Goal: Task Accomplishment & Management: Manage account settings

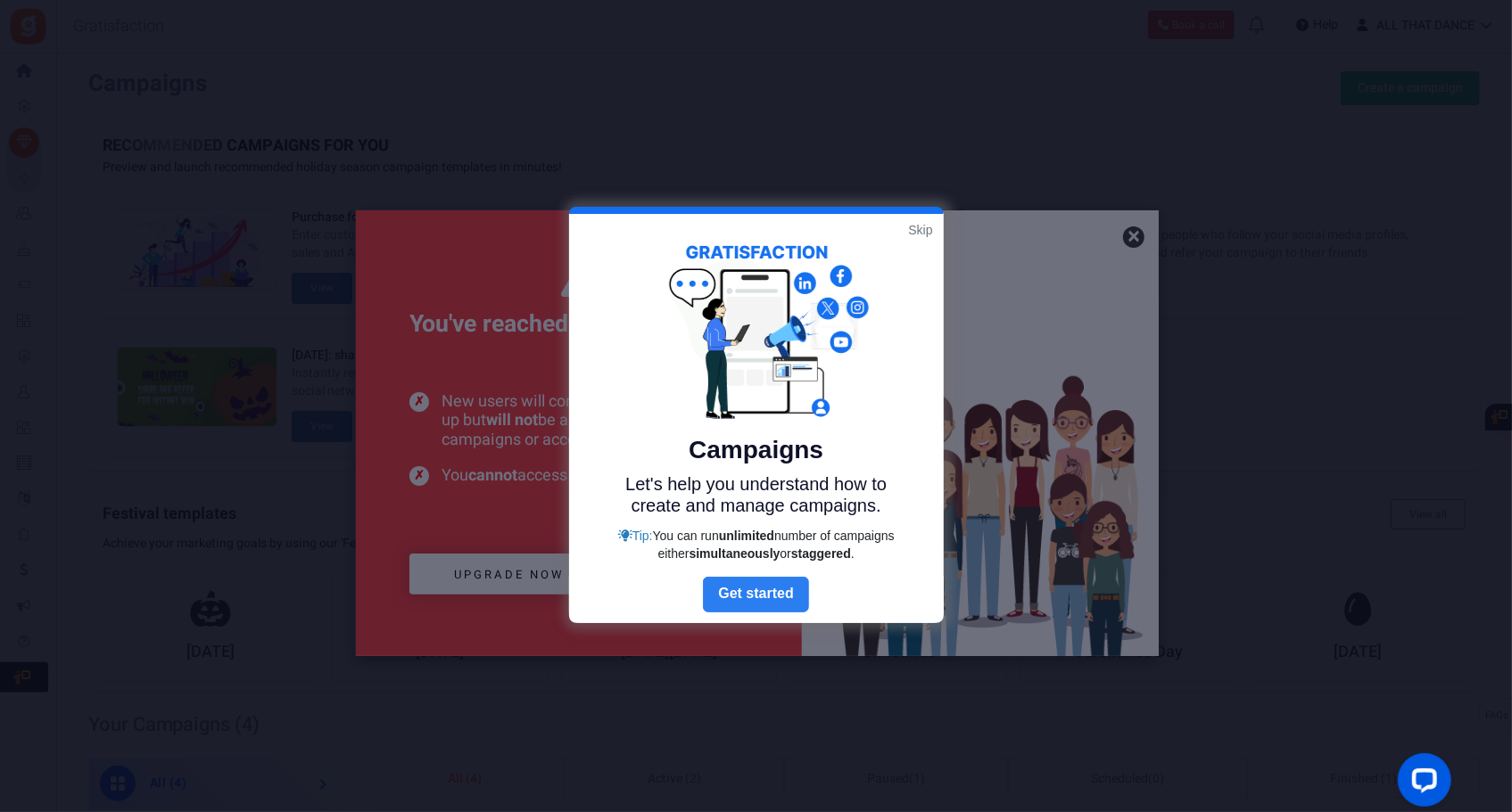
click at [747, 588] on link "Next" at bounding box center [755, 594] width 105 height 35
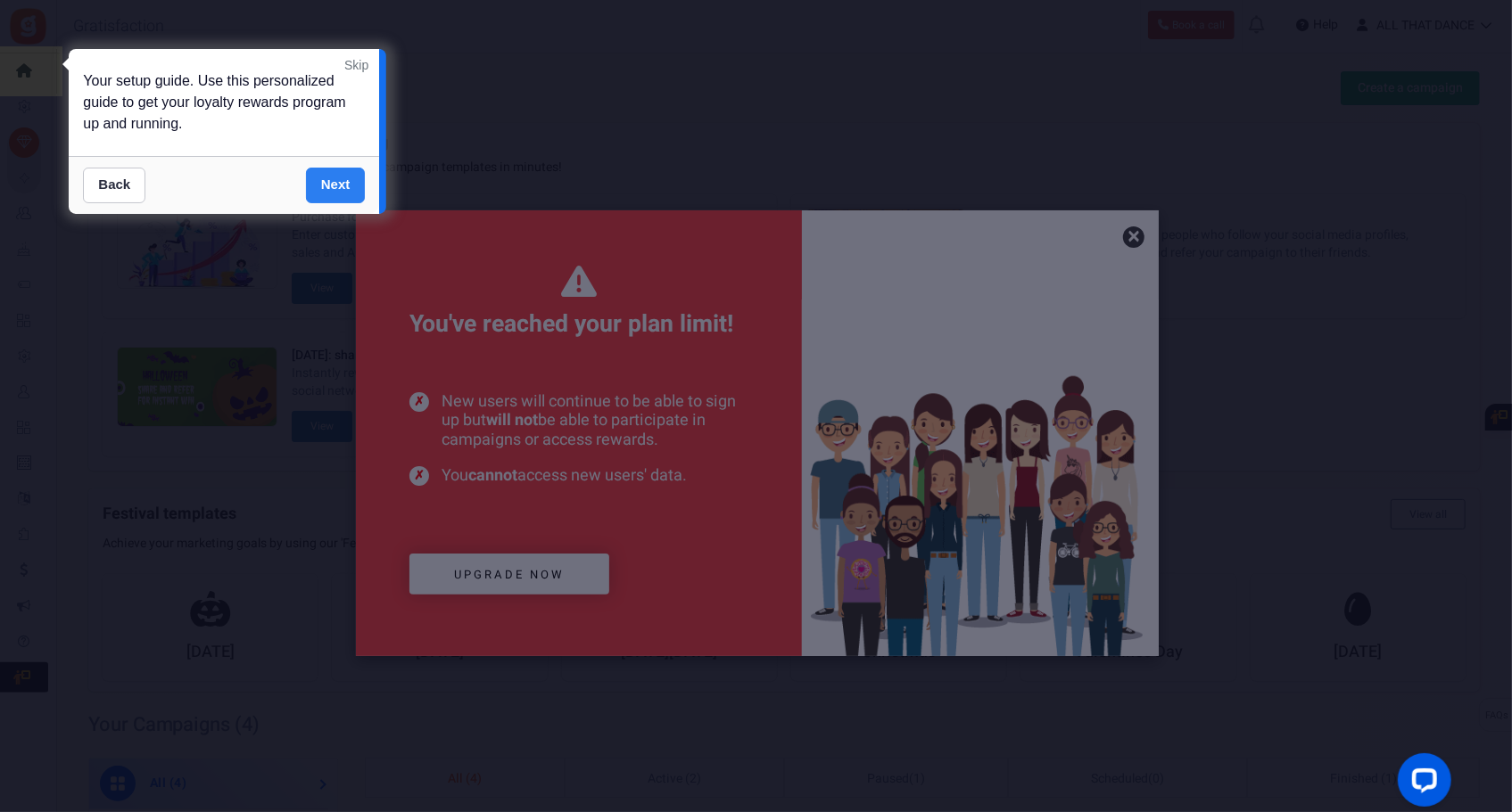
click at [319, 188] on link "Next" at bounding box center [335, 184] width 60 height 35
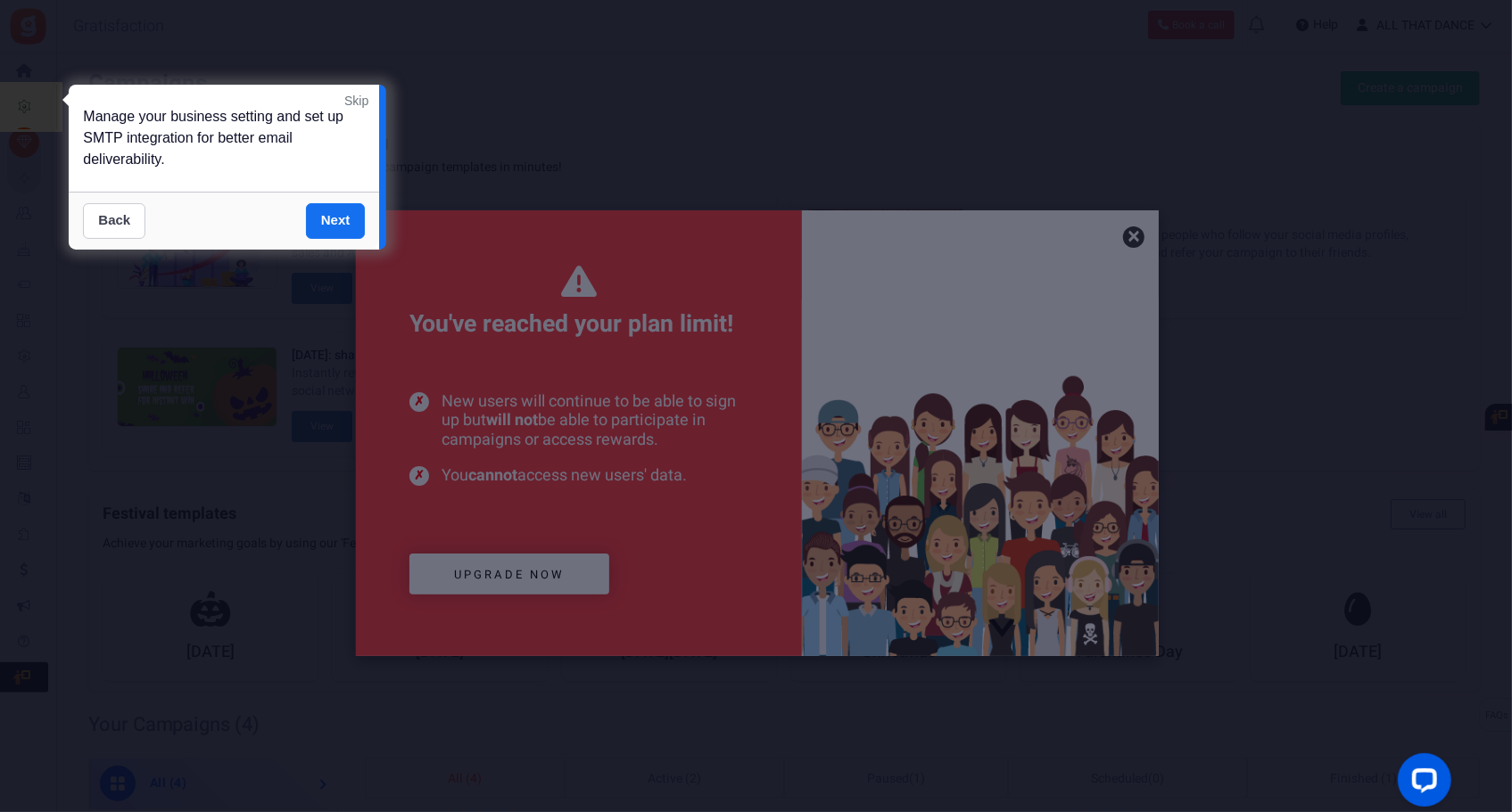
click at [122, 226] on link "Back" at bounding box center [114, 221] width 62 height 35
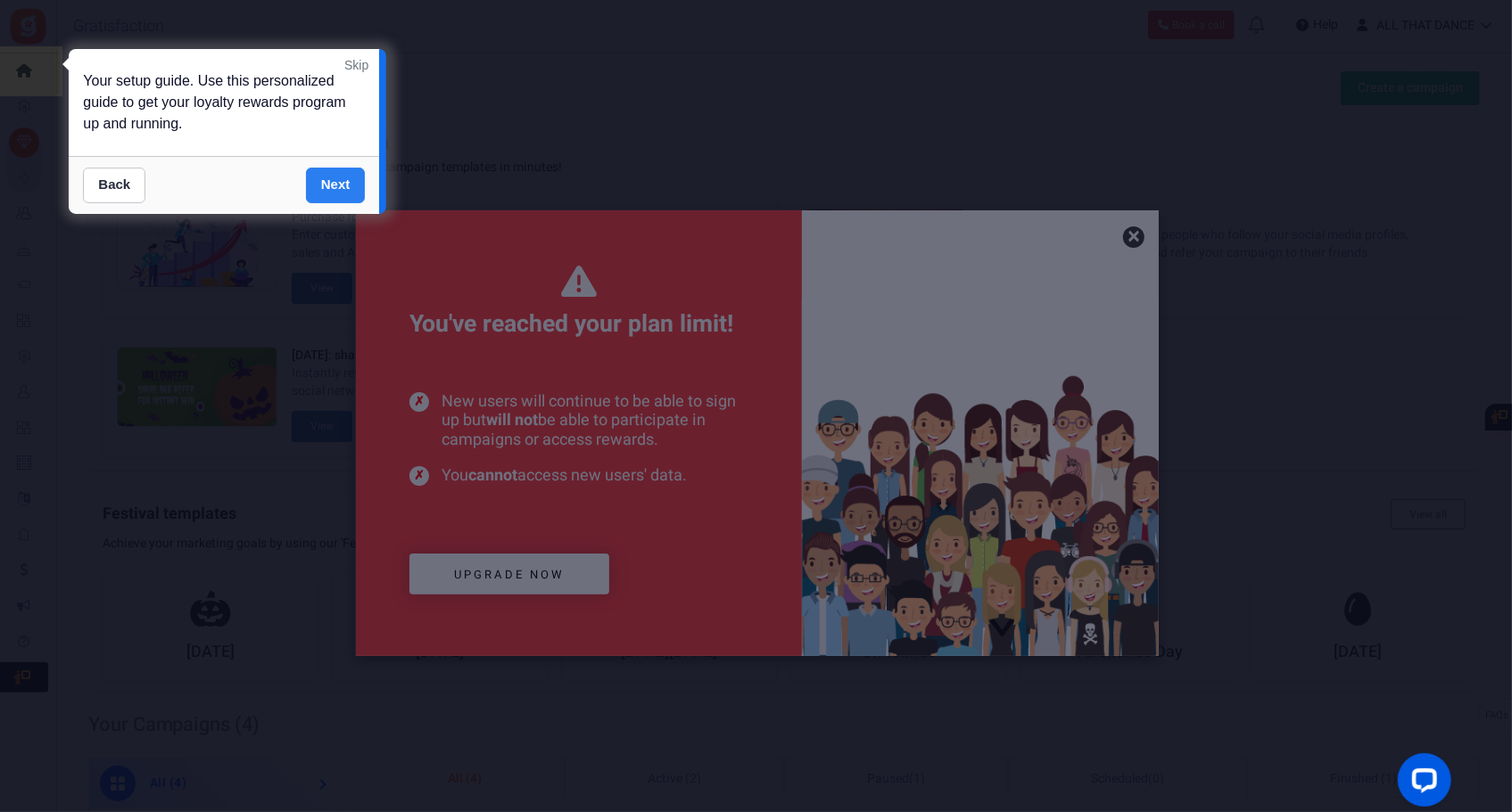
click at [343, 187] on link "Next" at bounding box center [335, 184] width 60 height 35
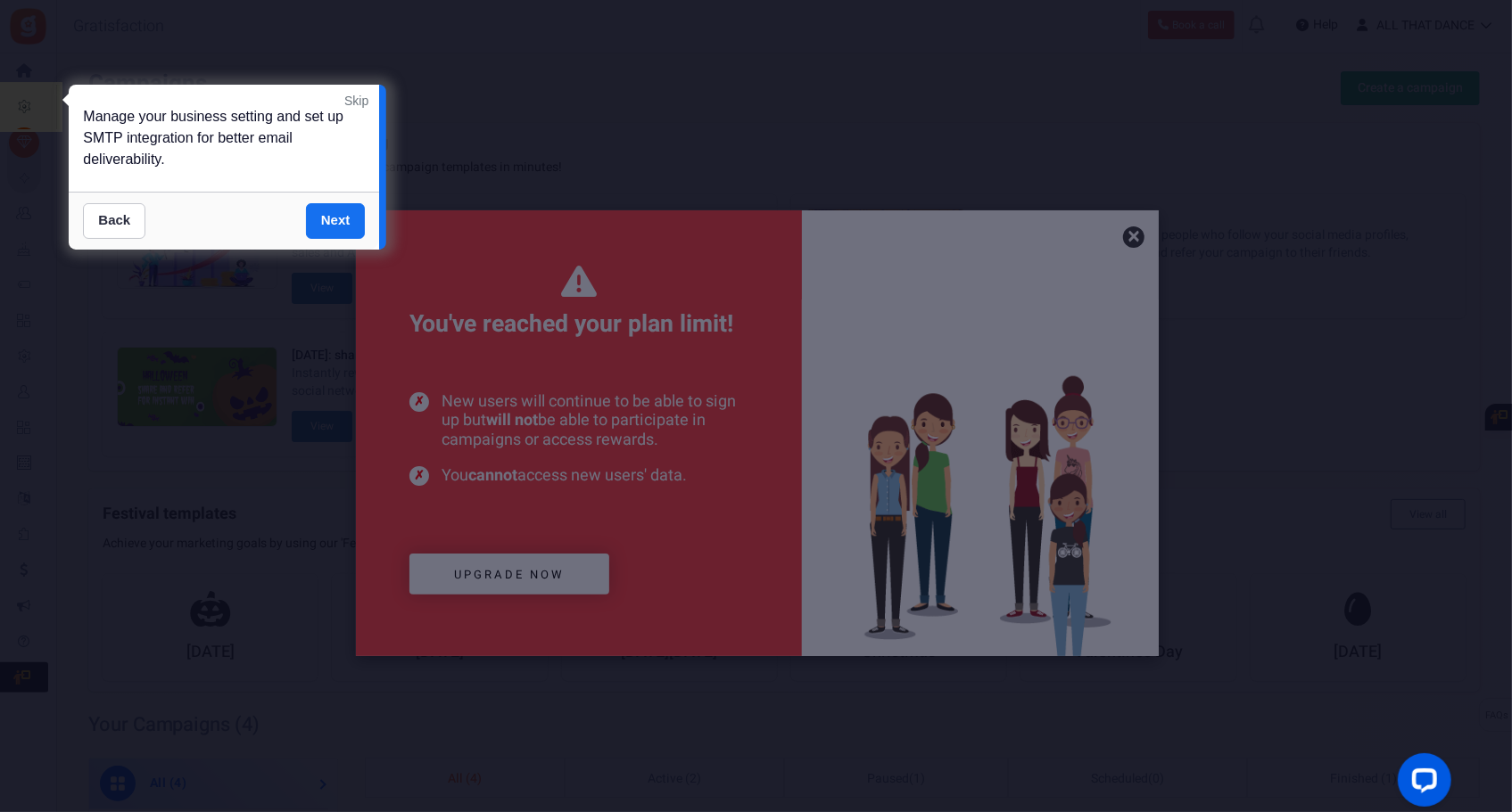
click at [359, 104] on link "Skip" at bounding box center [356, 100] width 24 height 18
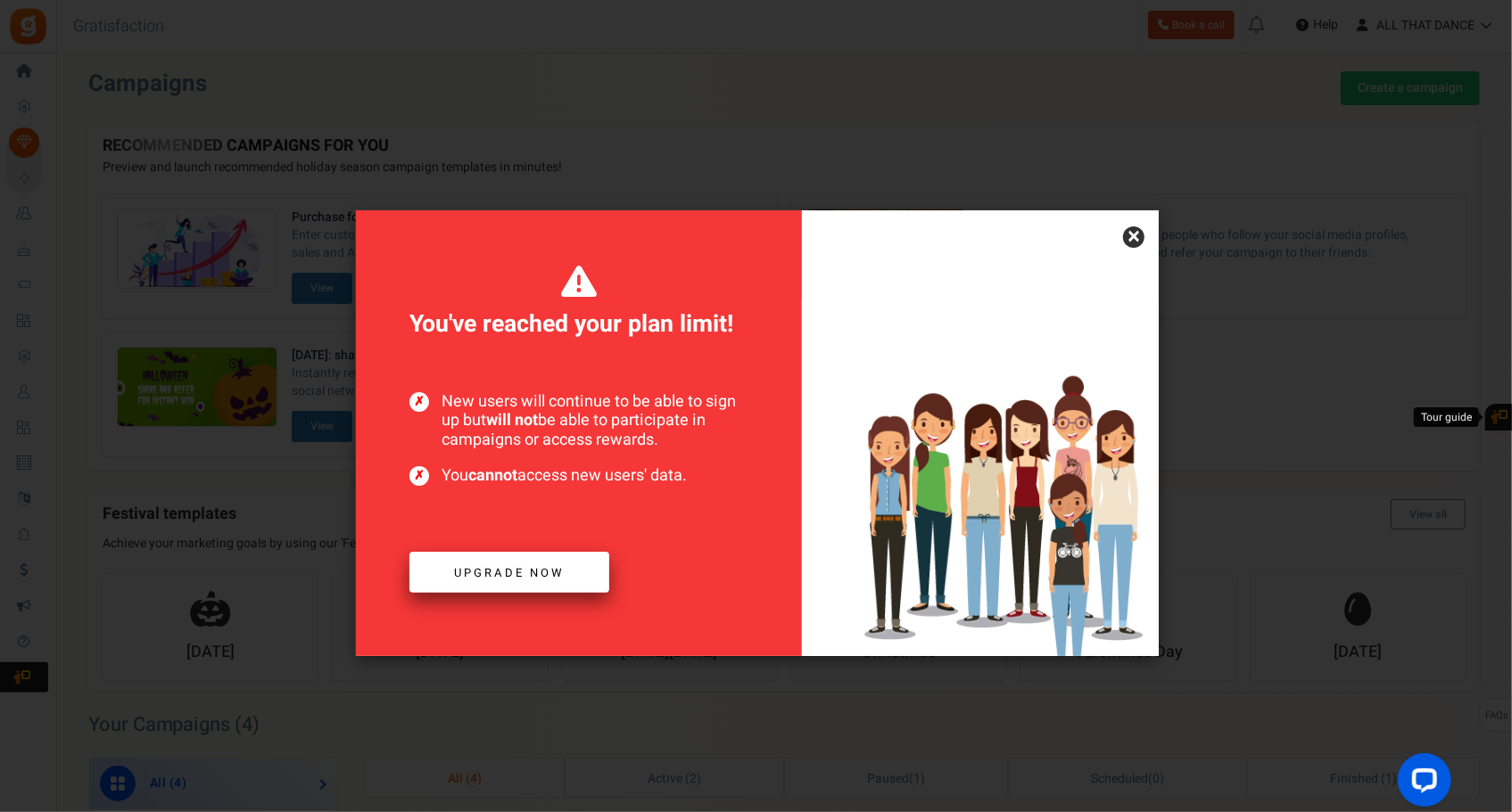
click at [557, 568] on span "Upgrade now" at bounding box center [509, 573] width 111 height 17
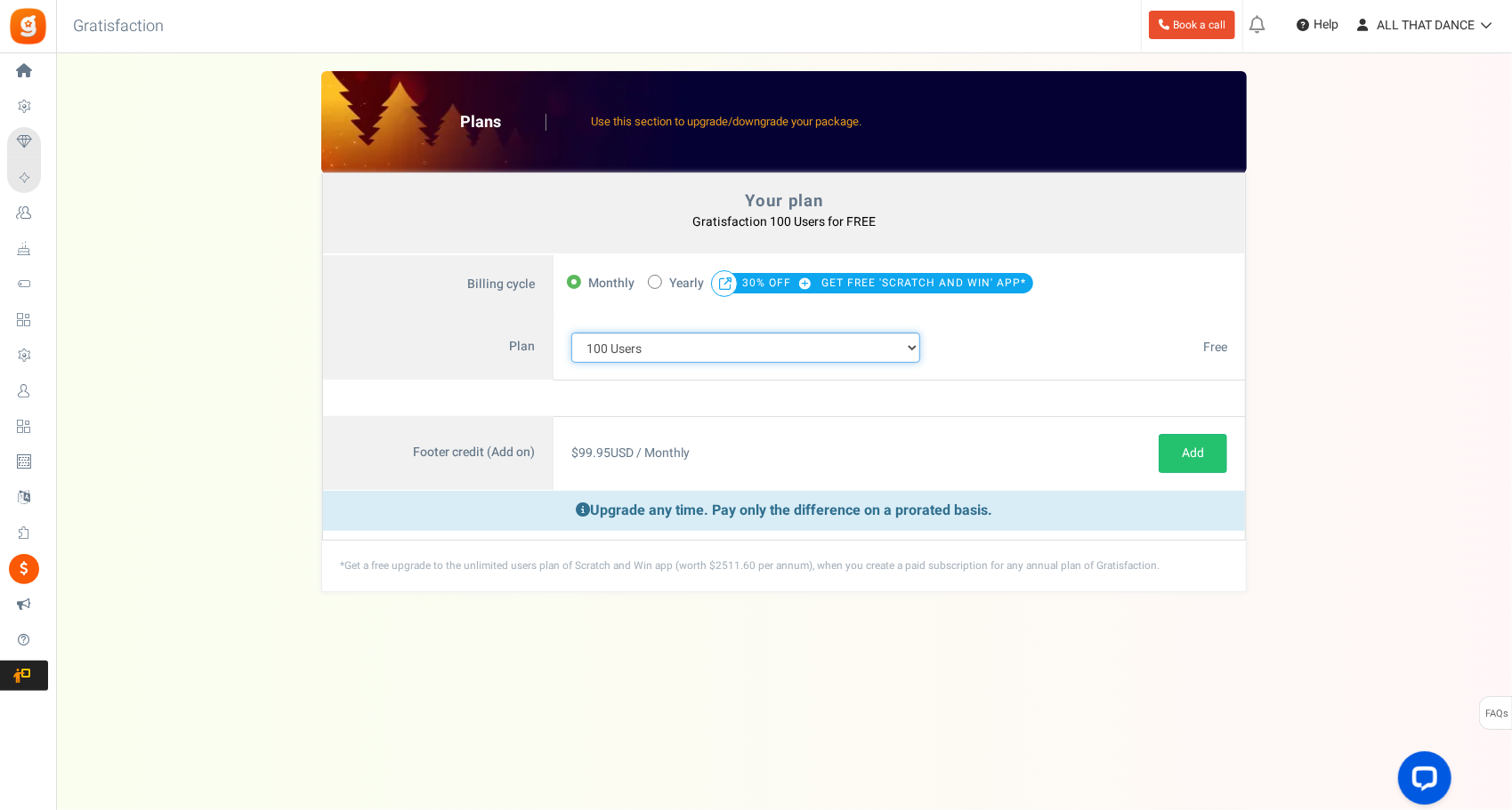
click at [722, 352] on select "100 Users 200 Users 500 Users 1000 Users 2000 Users 3000 Users 4000 Users 5000 …" at bounding box center [746, 348] width 349 height 30
click at [665, 288] on label "50% OFF Limited time offer! Yearly 30% OFF GET FREE 'SCRATCH AND WIN' APP*" at bounding box center [840, 284] width 385 height 25
click at [660, 287] on input "50% OFF Limited time offer! Yearly 30% OFF GET FREE 'SCRATCH AND WIN' APP*" at bounding box center [653, 280] width 11 height 11
radio input "true"
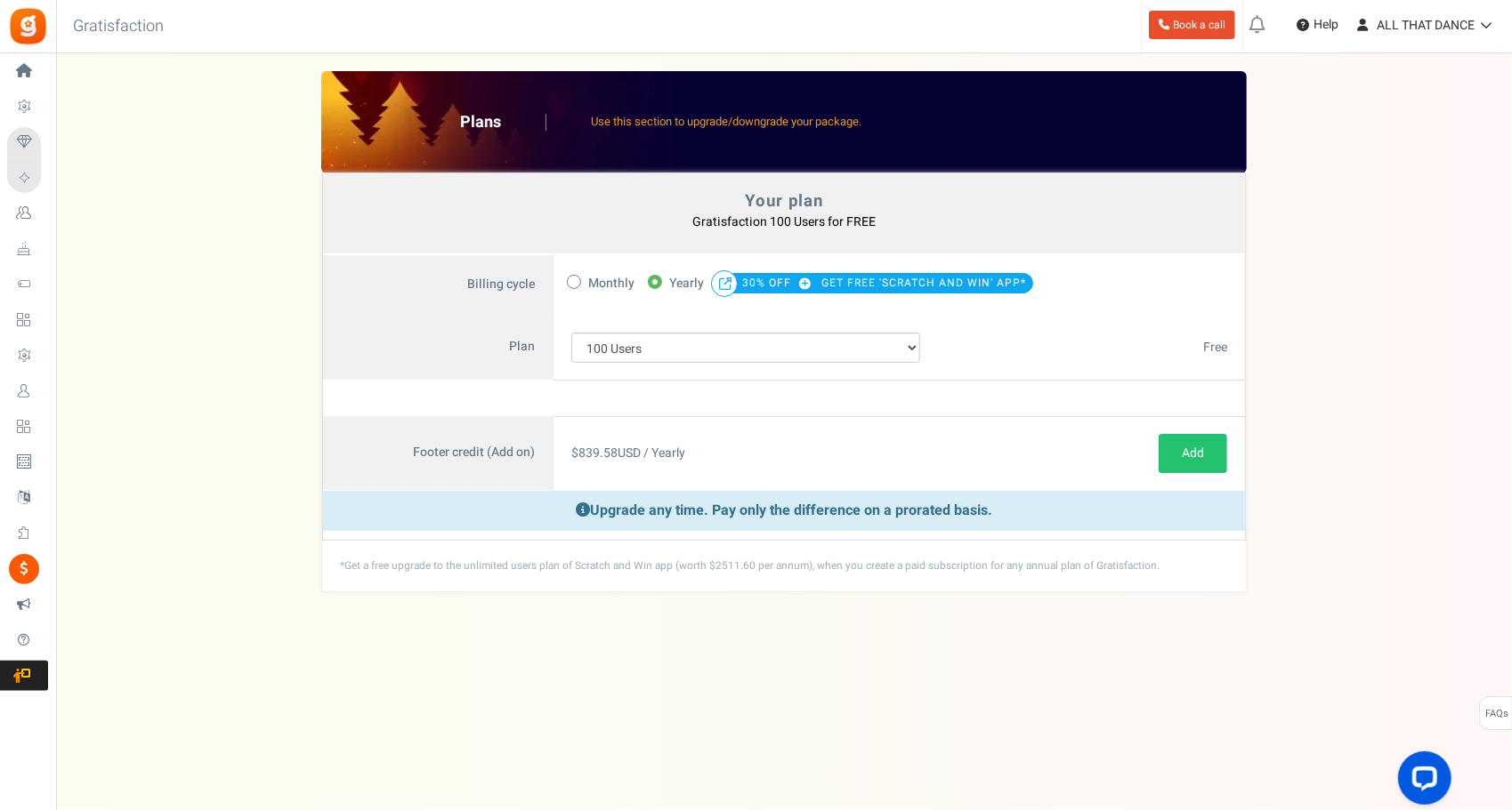
click at [621, 279] on span "Monthly" at bounding box center [611, 284] width 47 height 25
click at [579, 279] on input "Monthly" at bounding box center [573, 280] width 11 height 11
radio input "true"
click at [1436, 20] on link "ALL THAT DANCE" at bounding box center [1425, 25] width 154 height 29
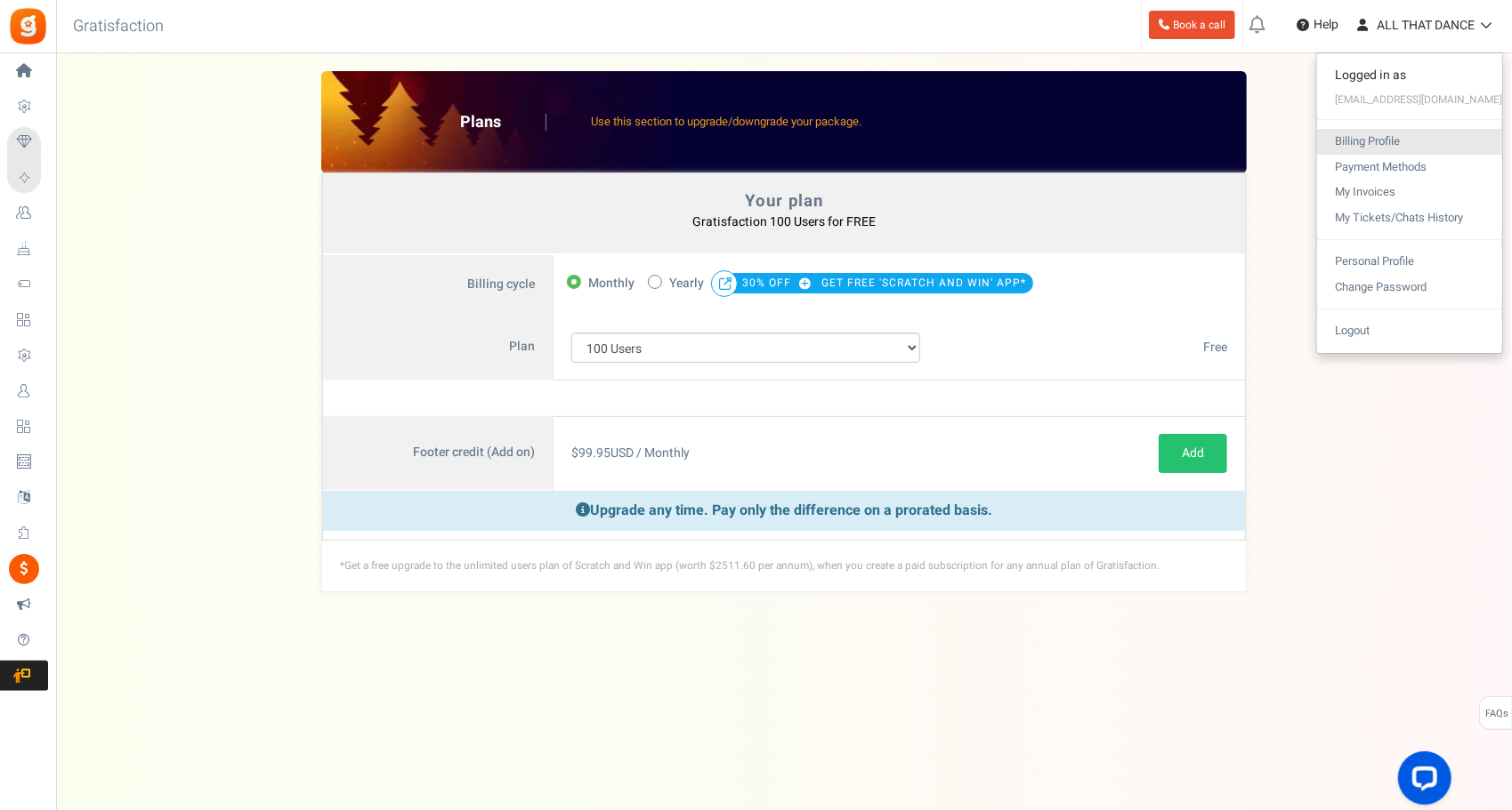
click at [1447, 146] on link "Billing Profile" at bounding box center [1409, 141] width 185 height 26
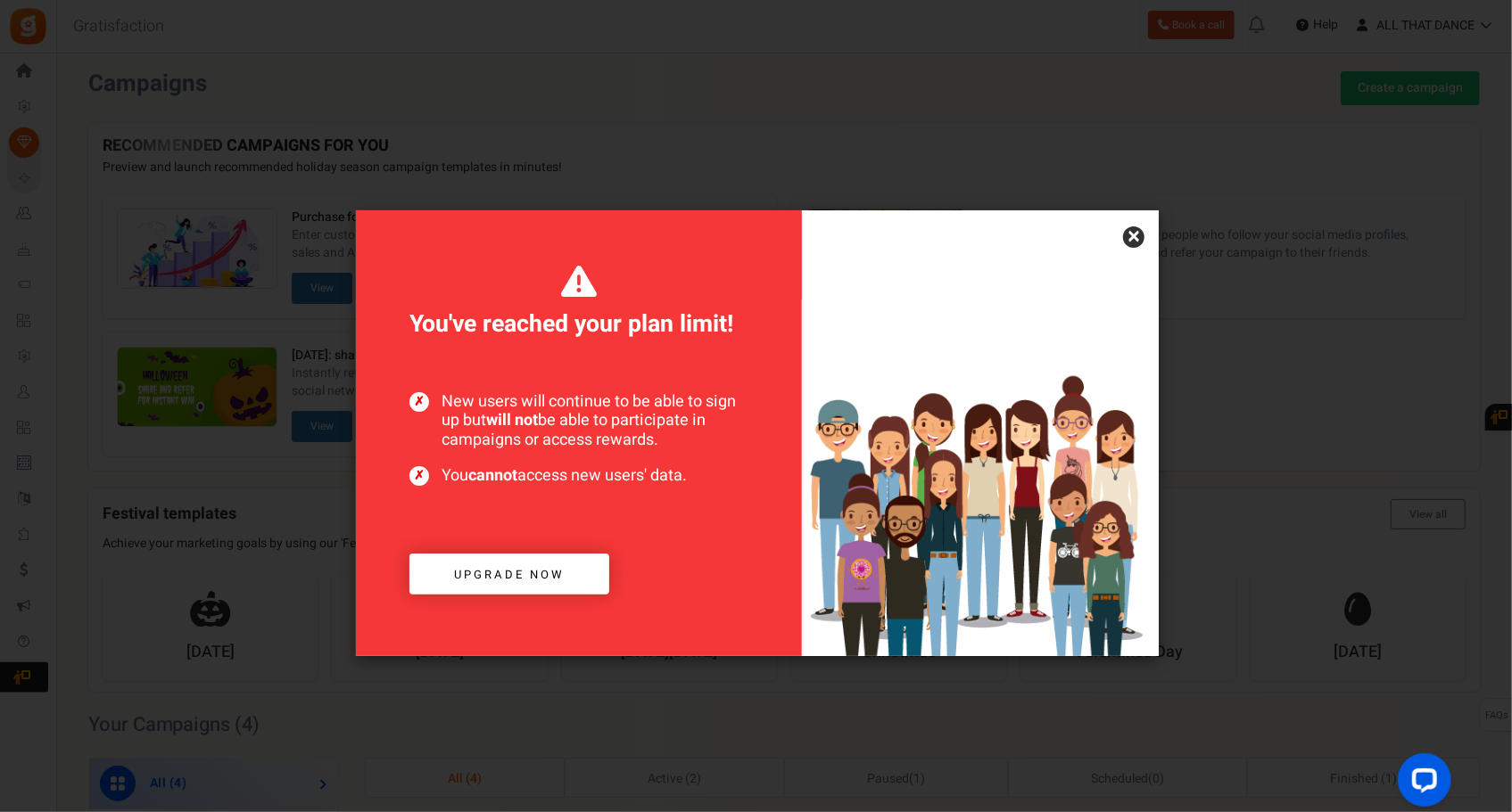
click at [1131, 244] on link "×" at bounding box center [1134, 237] width 21 height 21
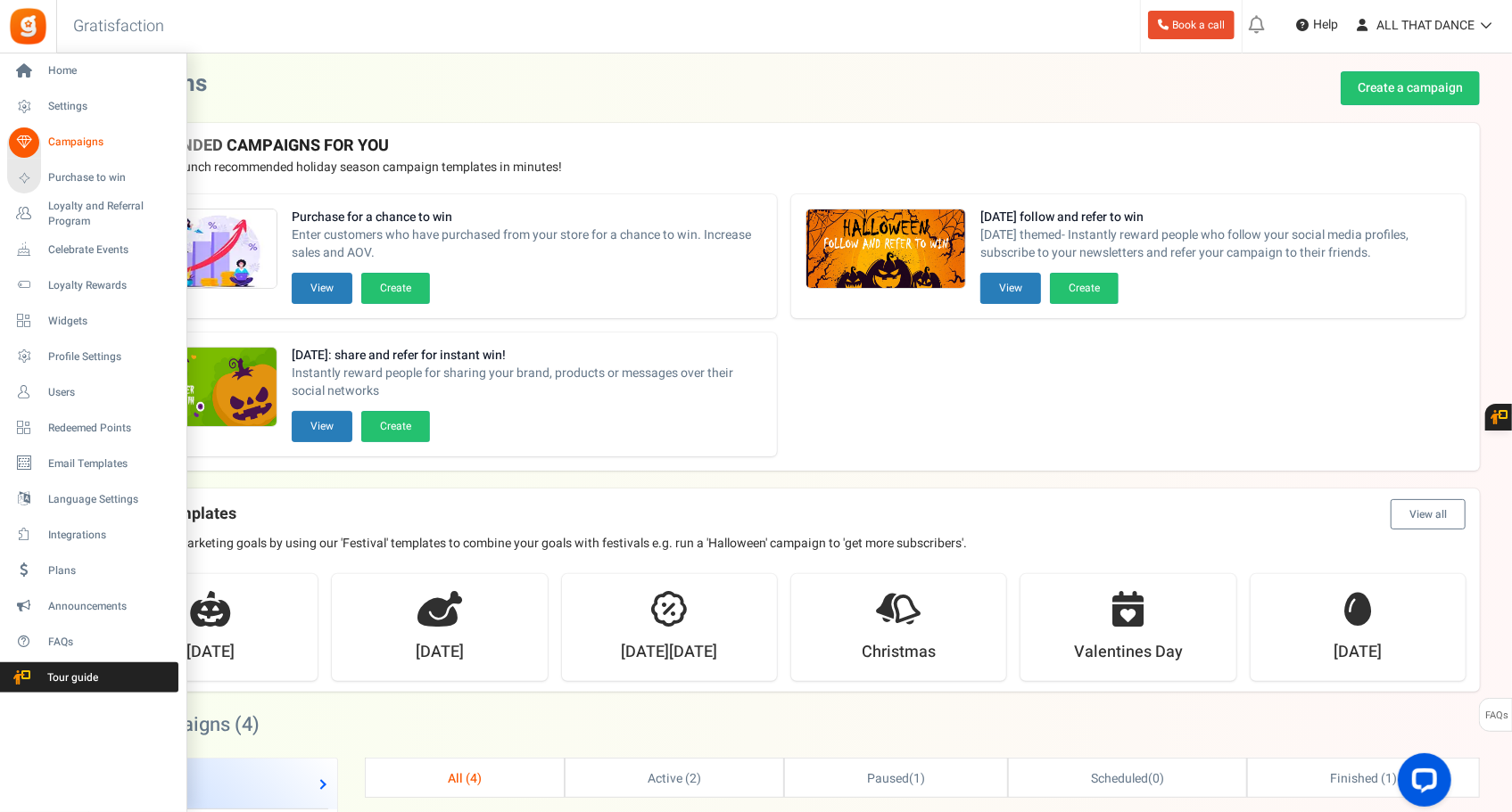
click at [57, 123] on li "Settings" at bounding box center [93, 106] width 185 height 35
click at [76, 102] on span "Settings" at bounding box center [110, 107] width 125 height 15
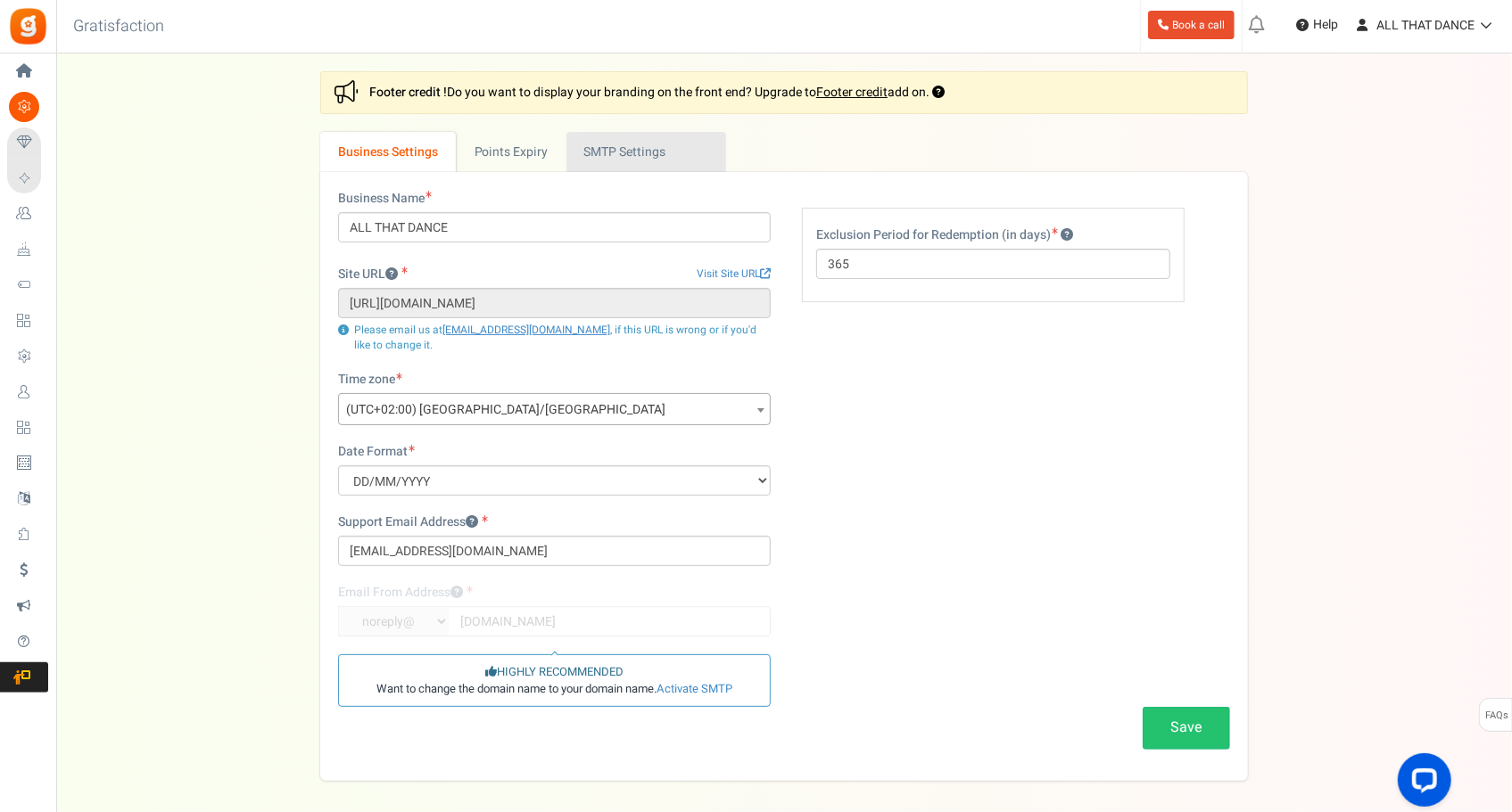
click at [595, 159] on link "Active SMTP Settings" at bounding box center [646, 152] width 160 height 40
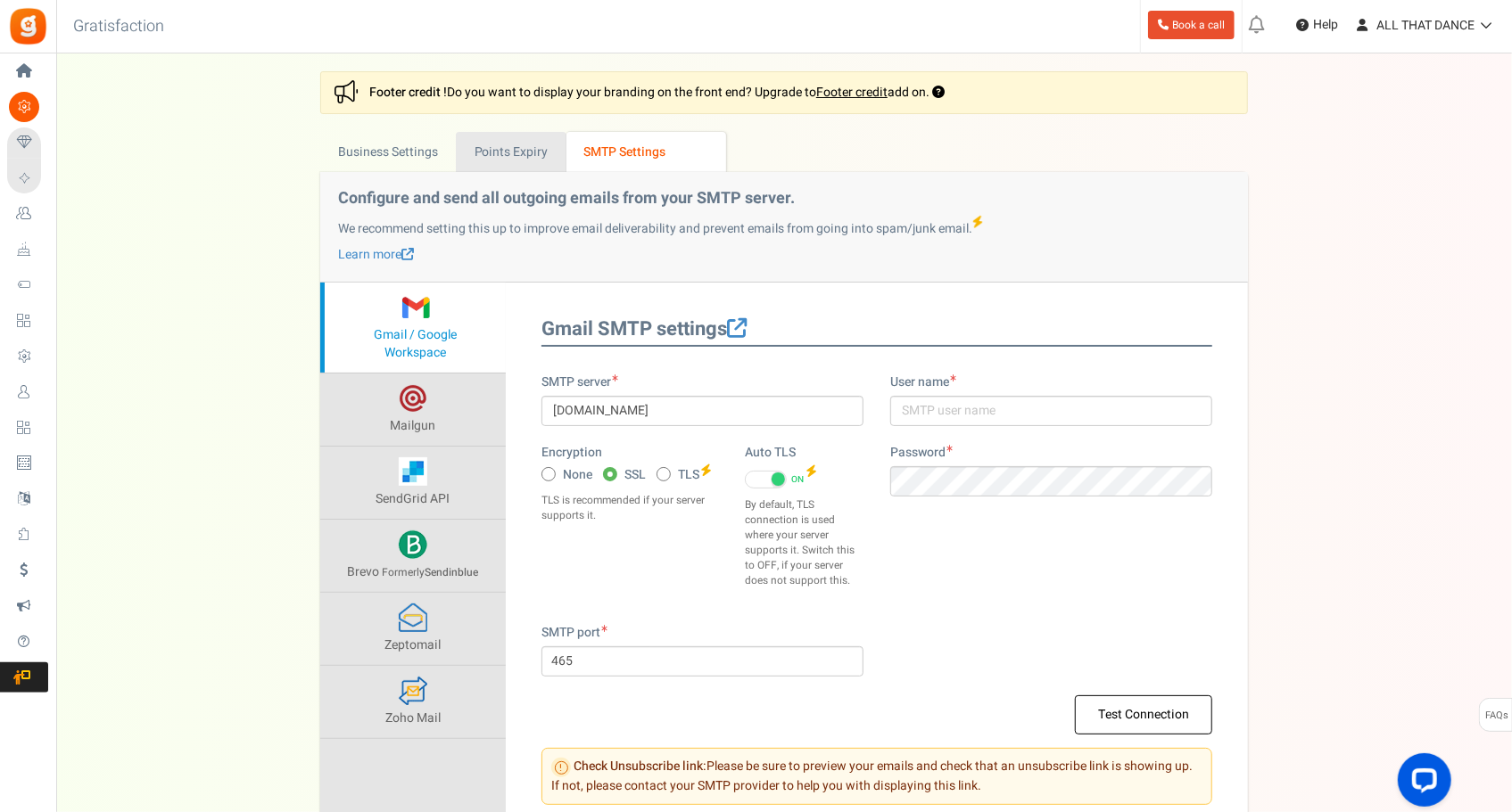
click at [537, 164] on link "Points Expiry" at bounding box center [510, 152] width 110 height 40
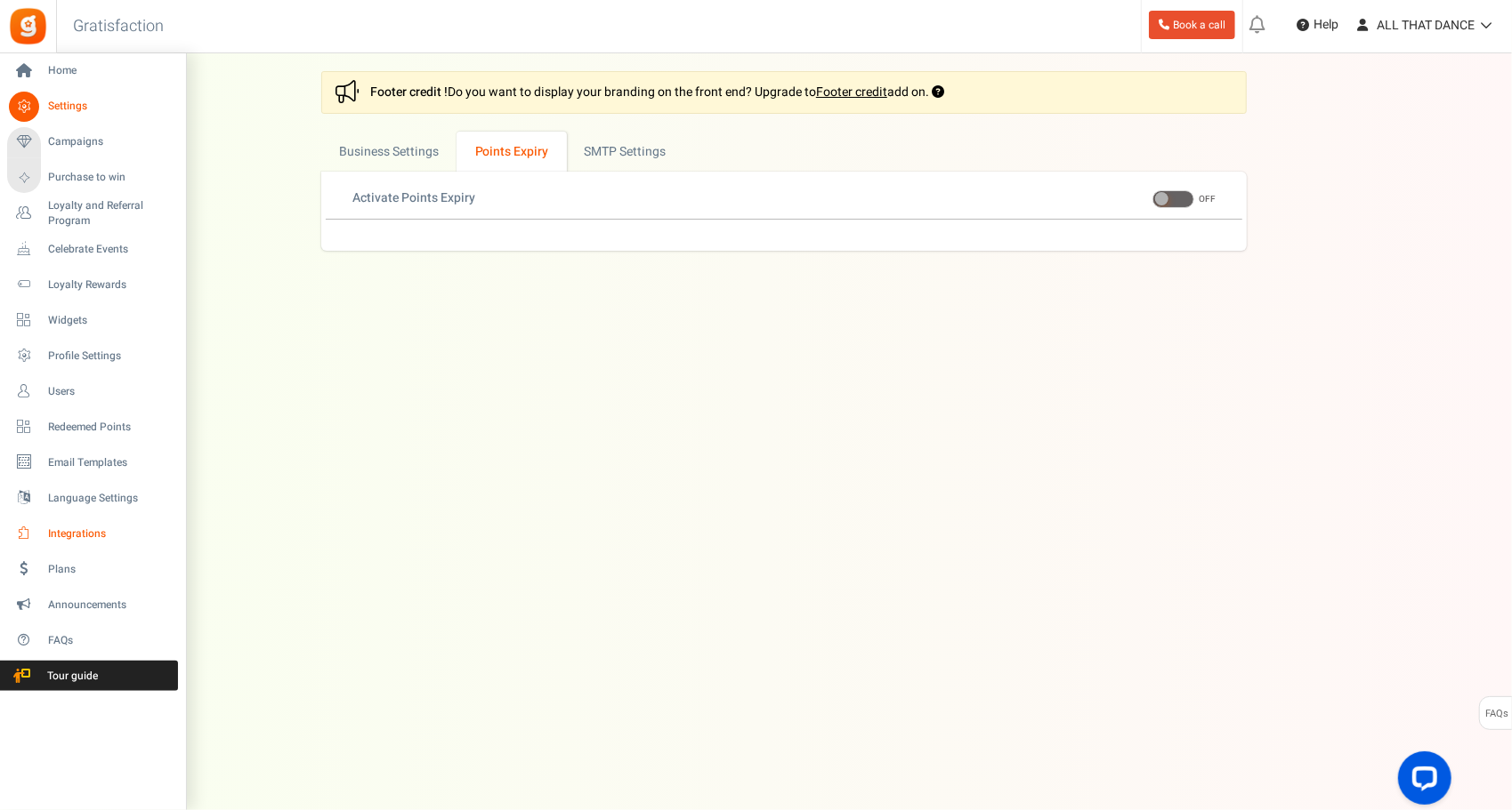
click at [78, 540] on span "Integrations" at bounding box center [110, 535] width 125 height 15
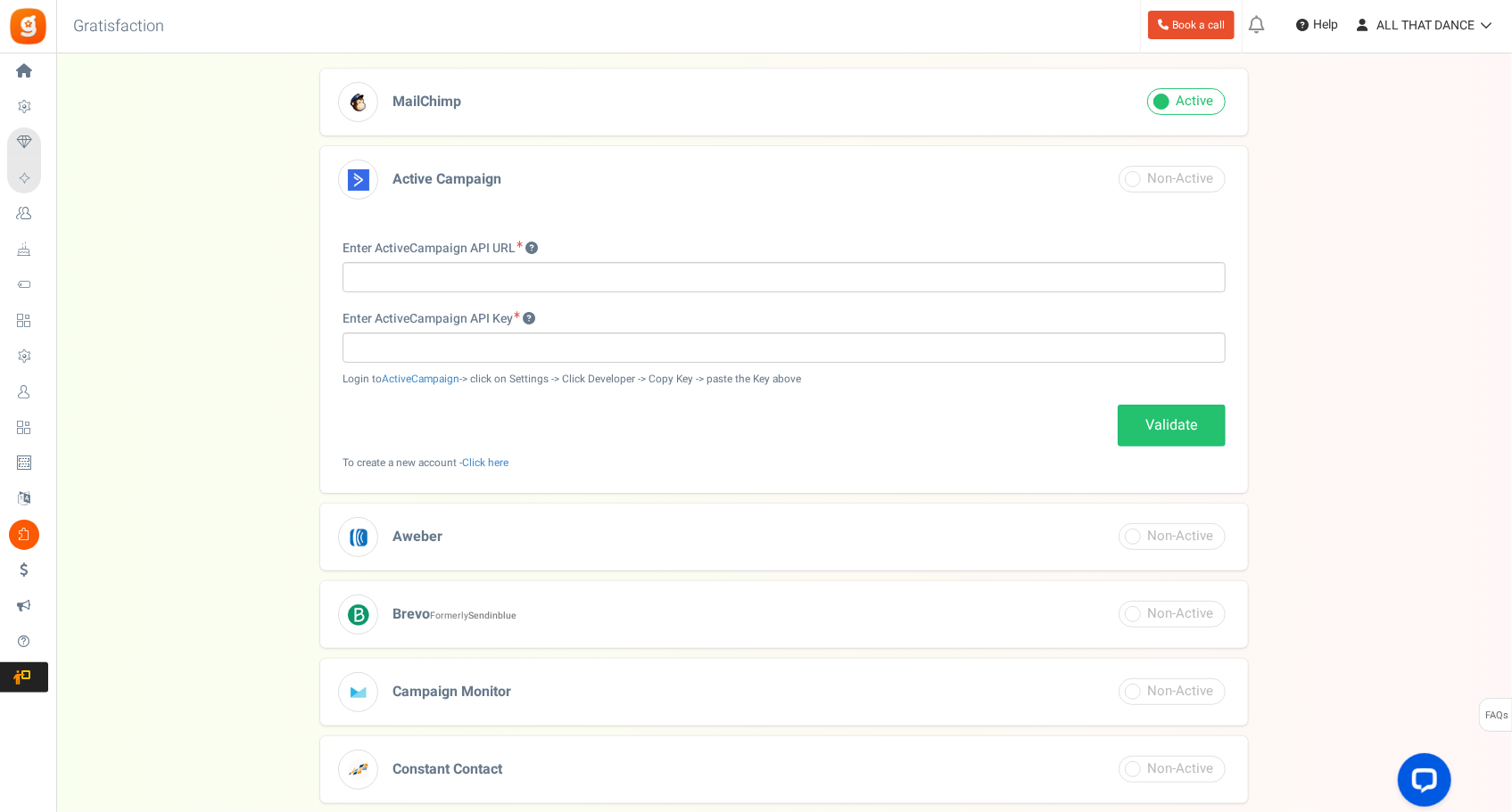
scroll to position [171, 0]
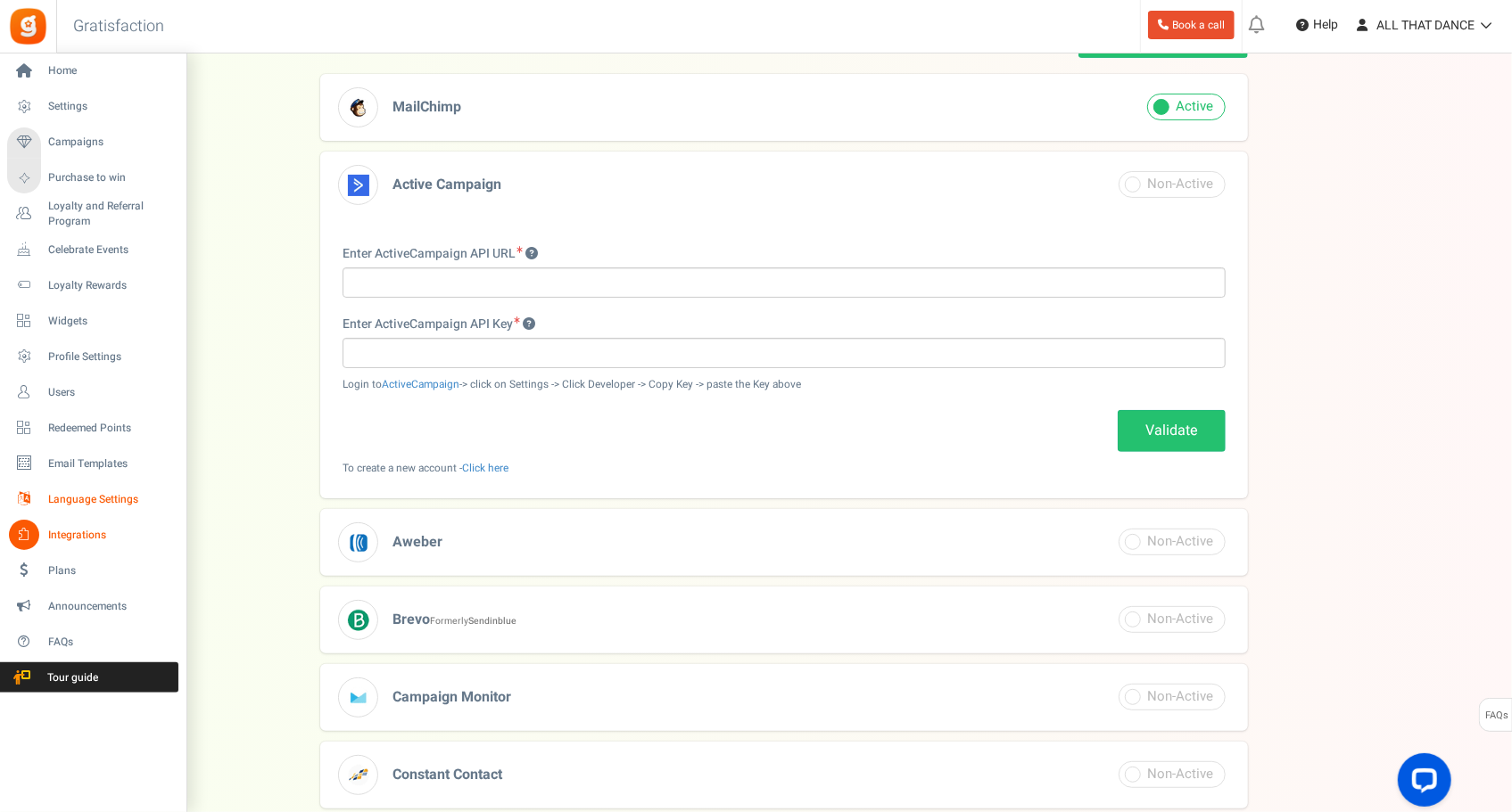
click at [74, 502] on span "Language Settings" at bounding box center [110, 500] width 125 height 15
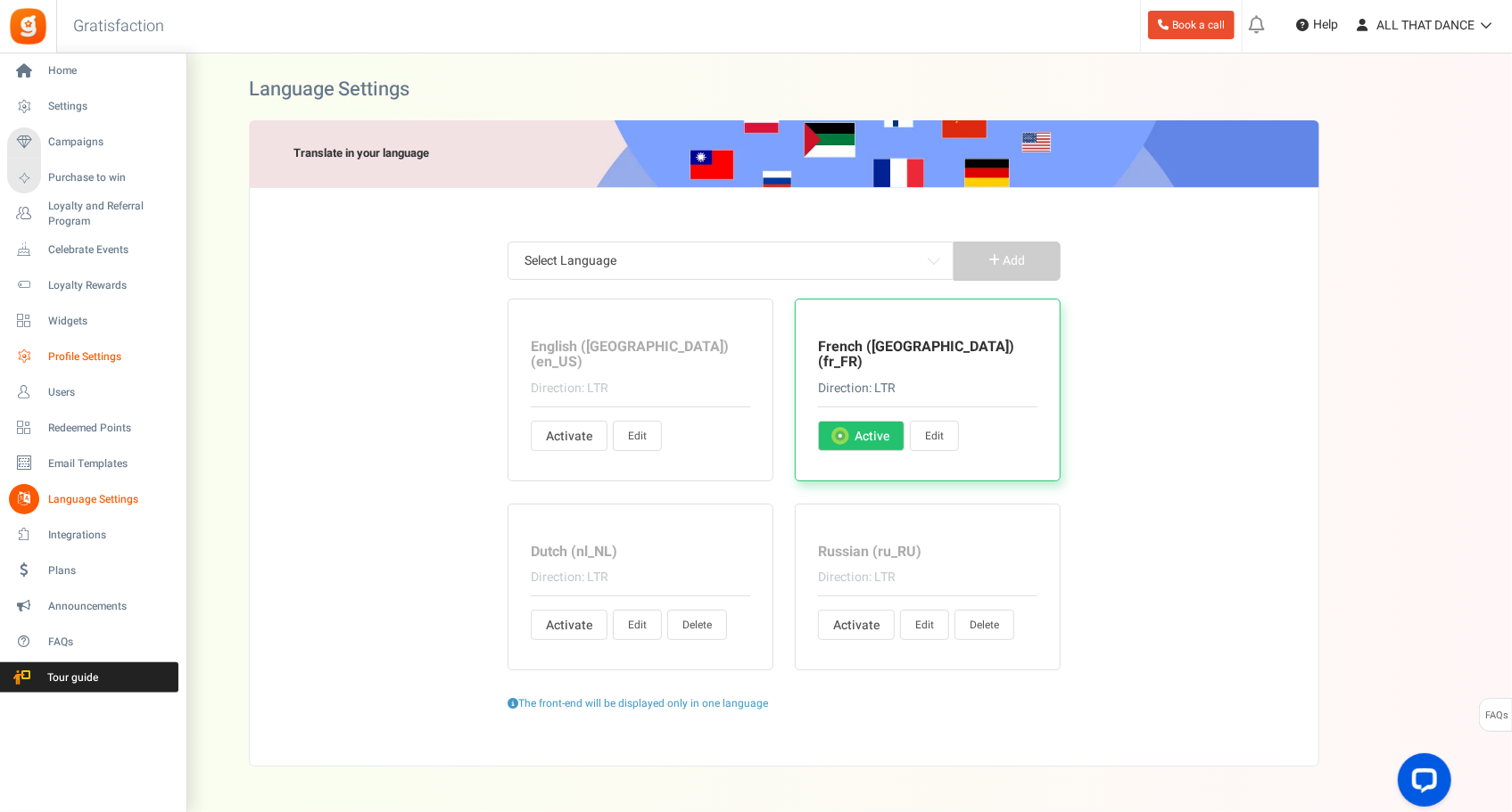
click at [80, 353] on span "Profile Settings" at bounding box center [110, 357] width 125 height 15
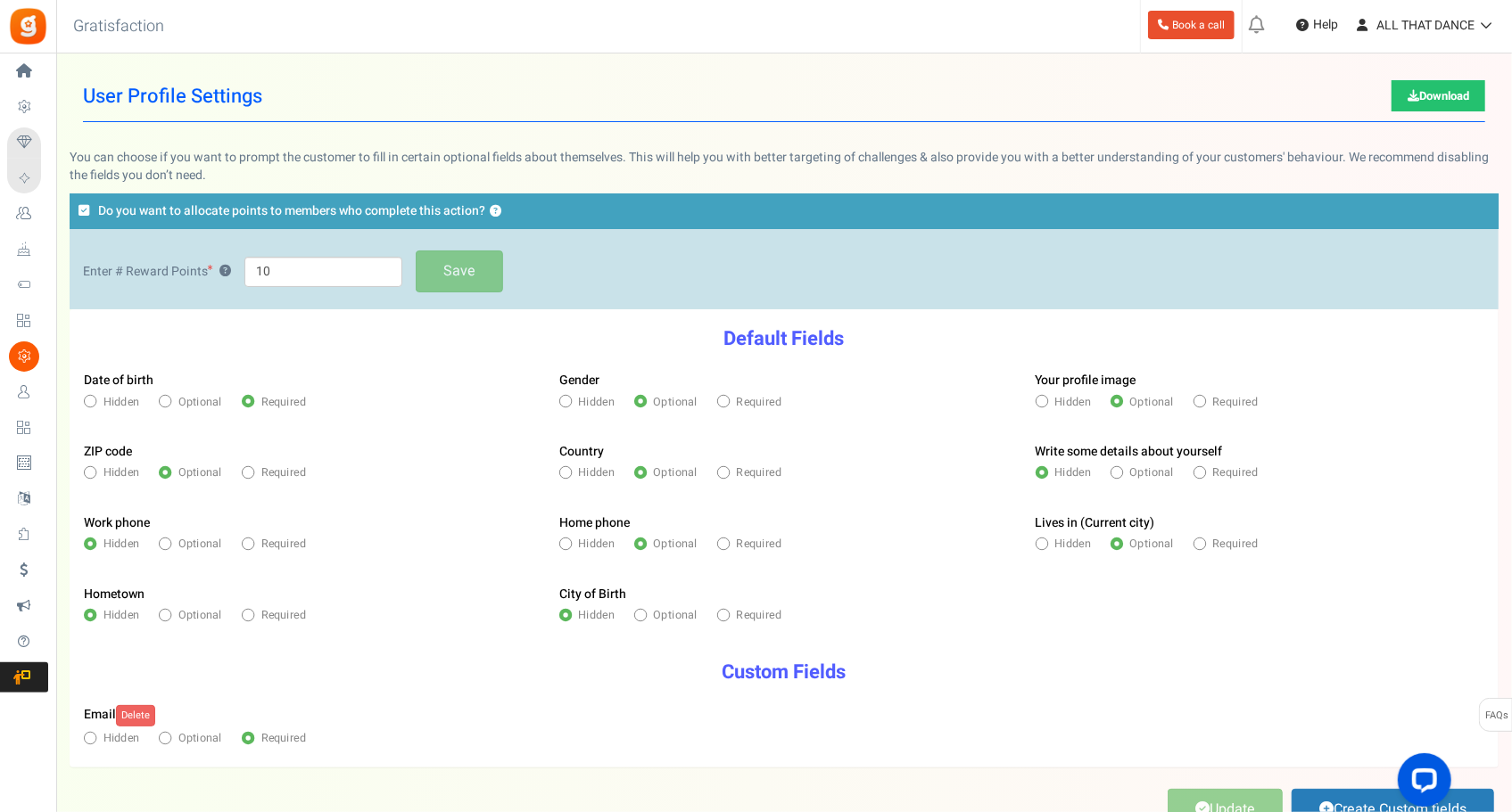
click at [210, 618] on span "Optional" at bounding box center [201, 616] width 44 height 16
click at [169, 618] on input "Optional" at bounding box center [163, 616] width 11 height 11
radio input "true"
click at [1055, 540] on span "Hidden" at bounding box center [1072, 545] width 36 height 16
click at [1047, 541] on input "Hidden" at bounding box center [1041, 545] width 11 height 11
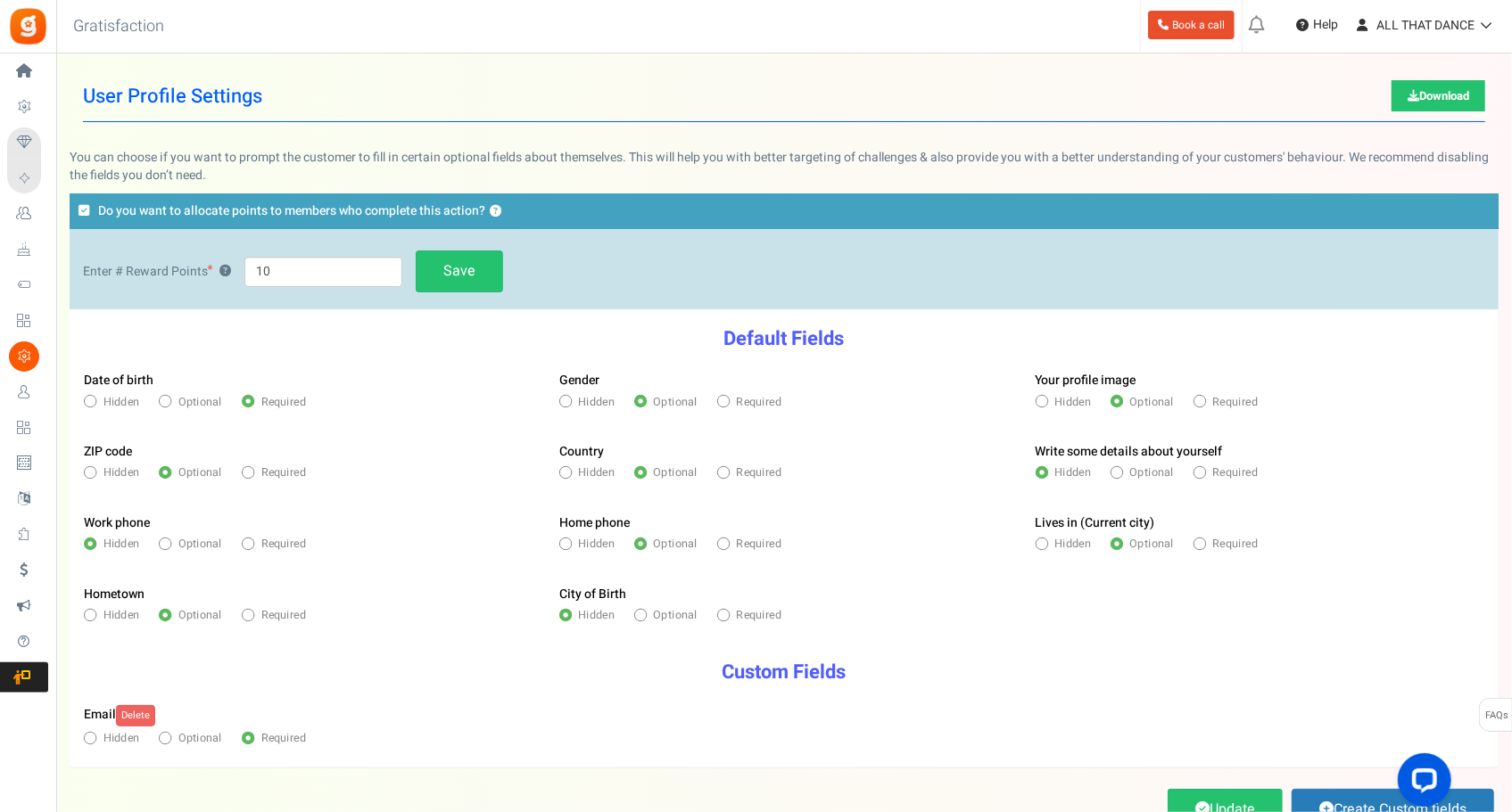
radio input "true"
click at [453, 280] on link "Save" at bounding box center [459, 271] width 87 height 42
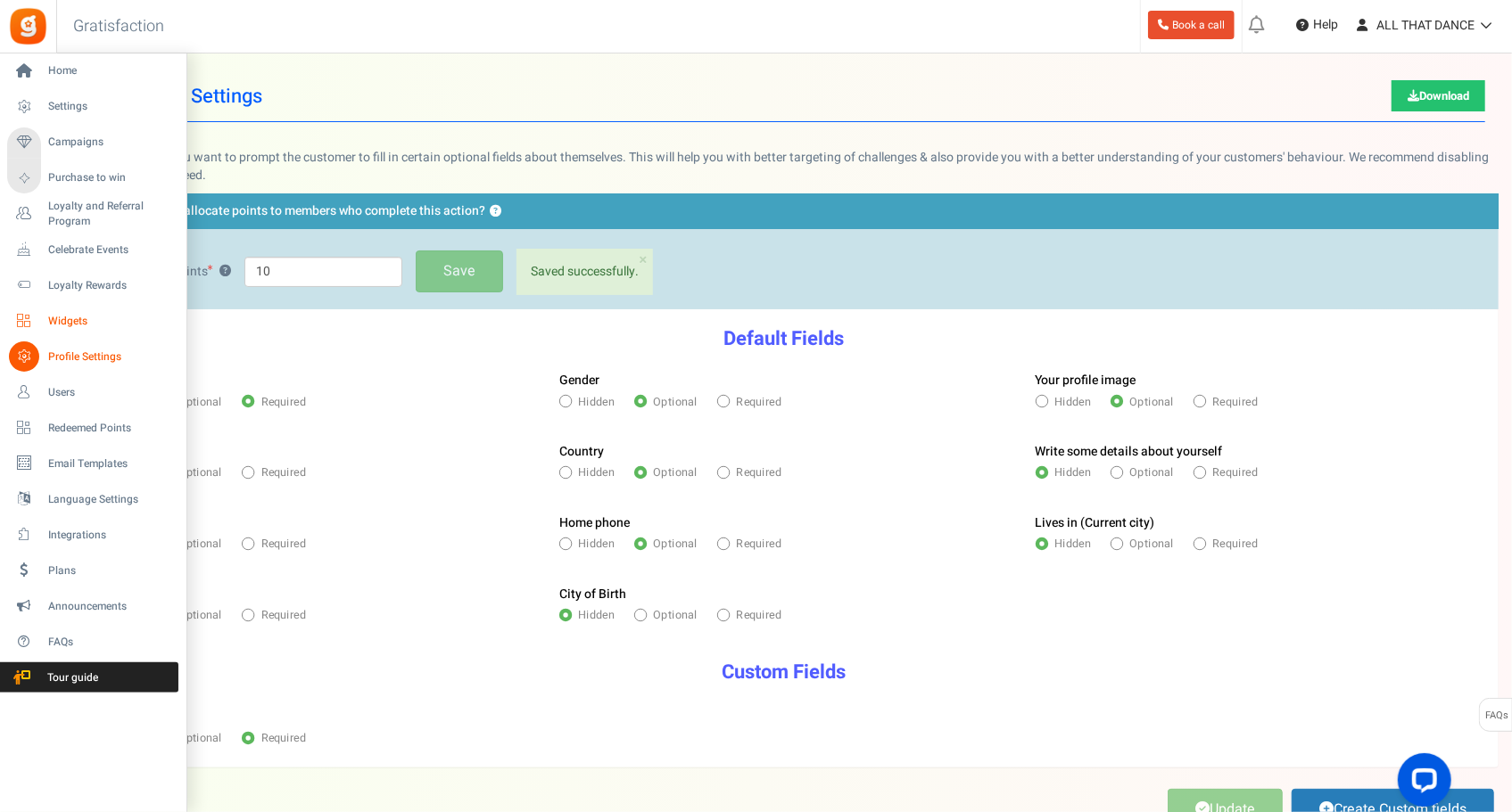
click at [51, 323] on span "Widgets" at bounding box center [110, 322] width 125 height 15
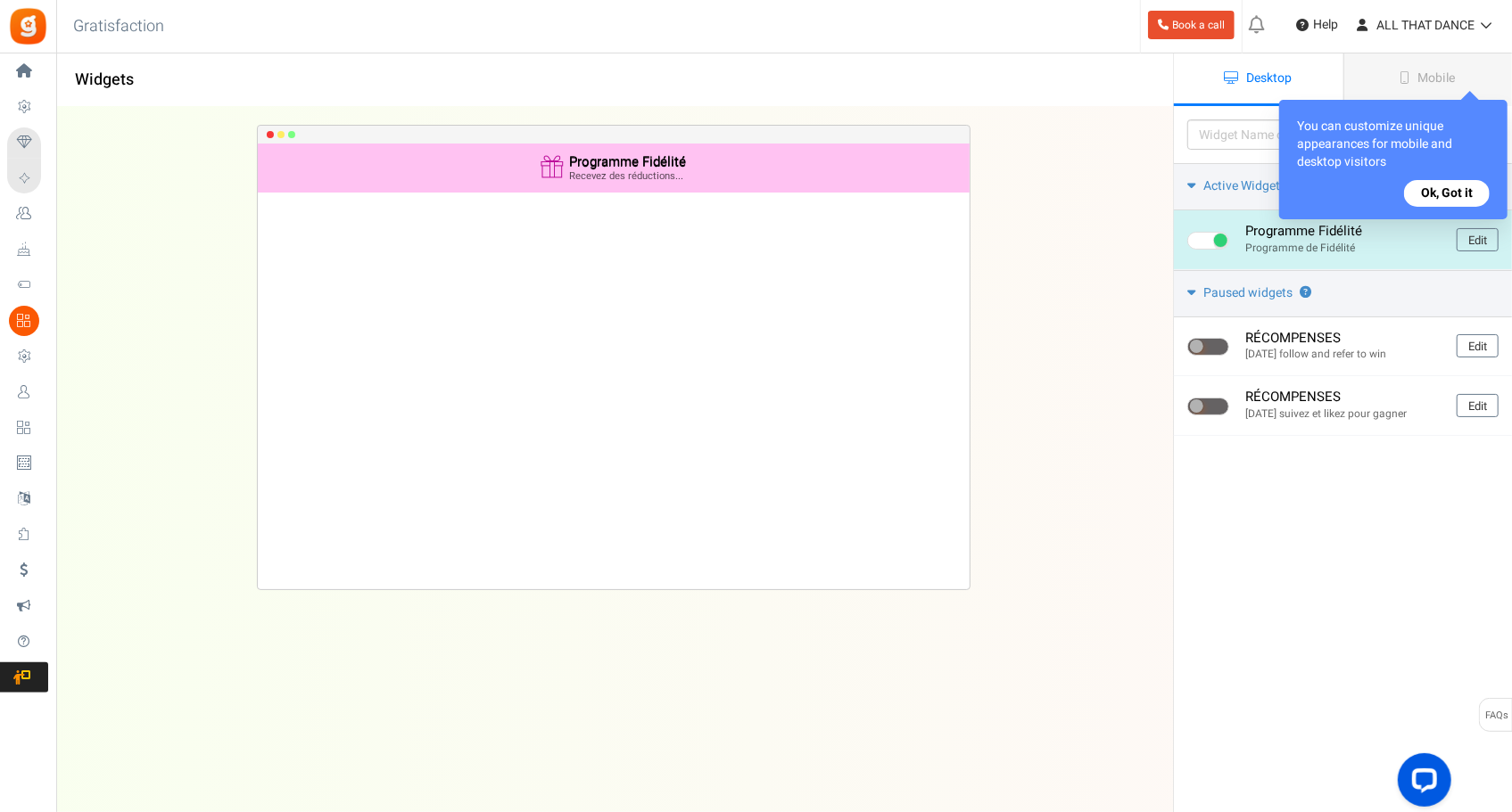
click at [1206, 239] on span at bounding box center [1208, 241] width 42 height 18
click at [1199, 239] on input "checkbox" at bounding box center [1193, 241] width 11 height 11
checkbox input "false"
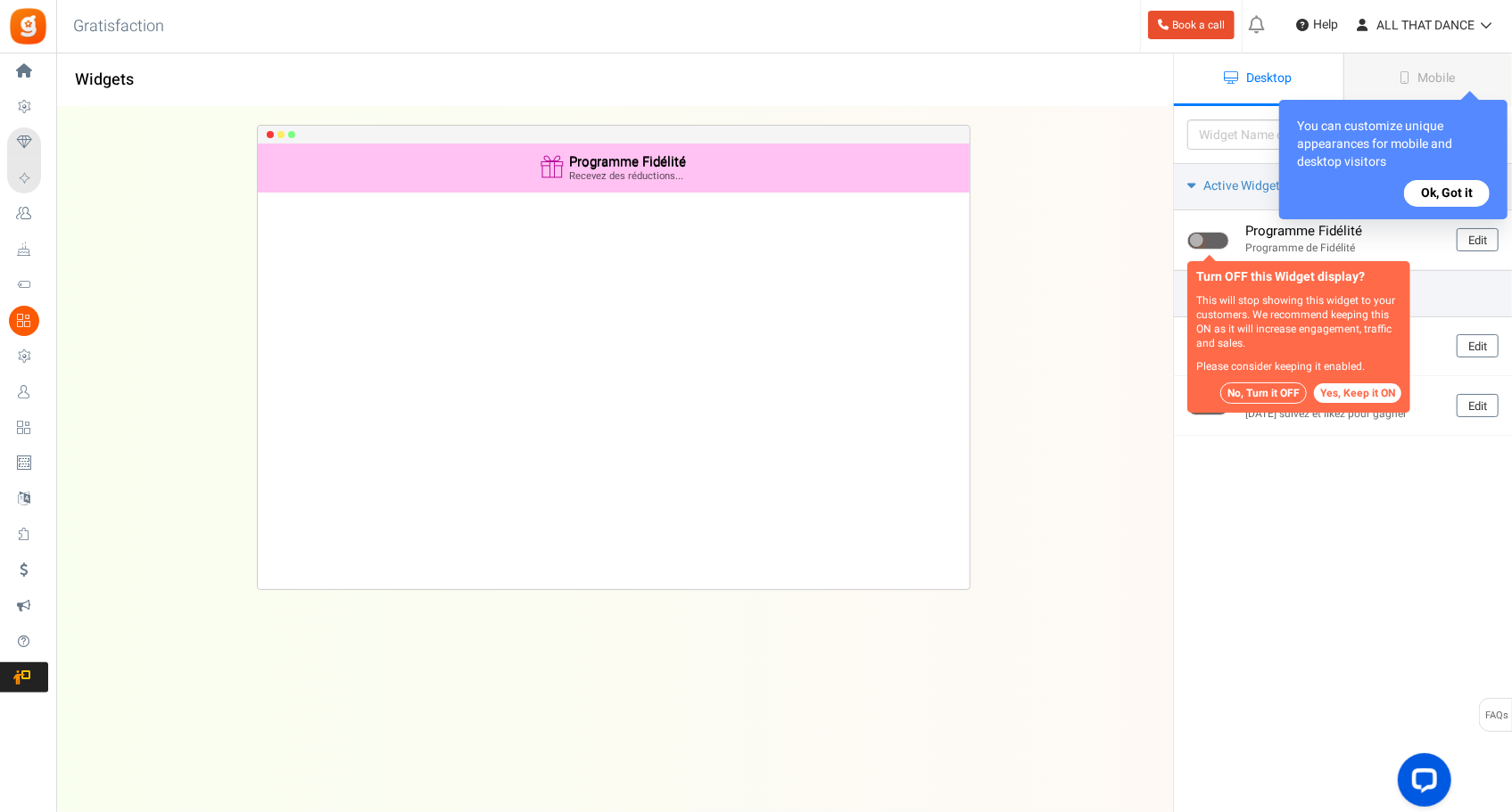
click at [1276, 387] on button "No, Turn it OFF" at bounding box center [1264, 393] width 87 height 21
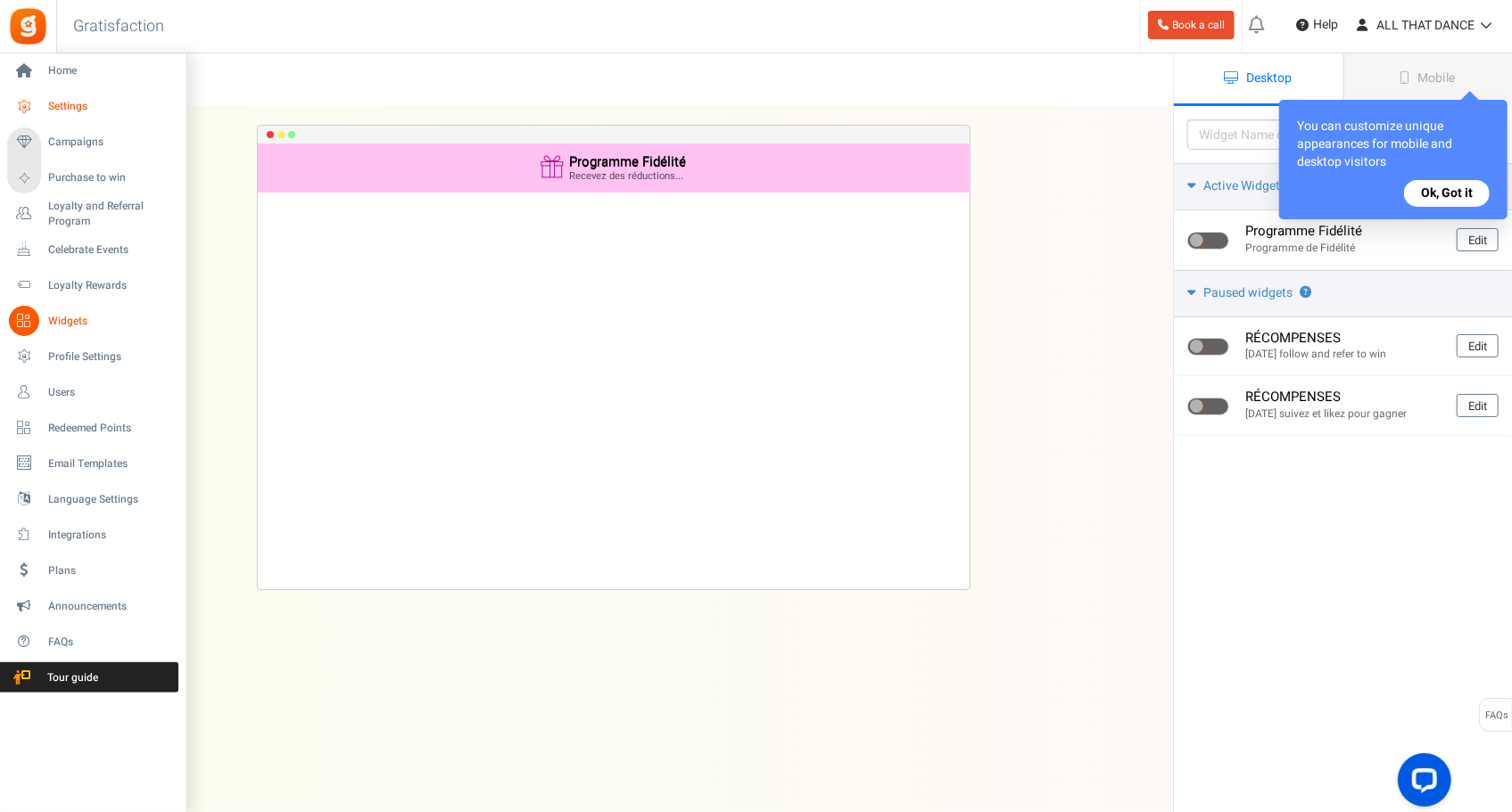
click at [82, 106] on span "Settings" at bounding box center [110, 107] width 125 height 15
